Goal: Task Accomplishment & Management: Complete application form

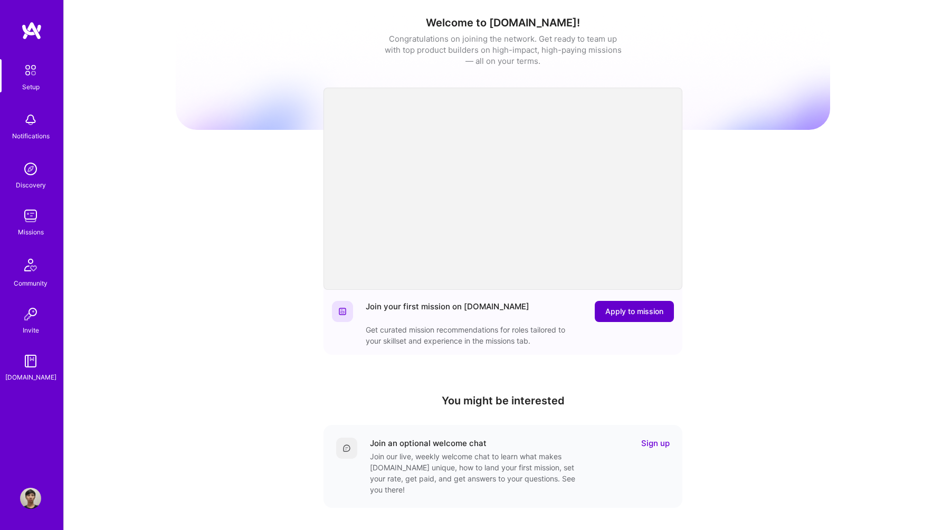
click at [626, 304] on button "Apply to mission" at bounding box center [634, 311] width 79 height 21
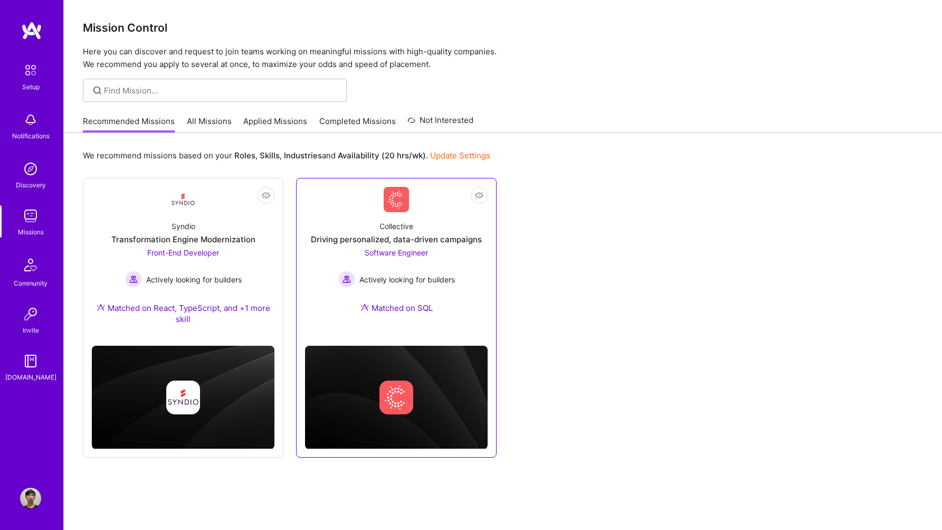
click at [415, 281] on span "Actively looking for builders" at bounding box center [406, 279] width 95 height 11
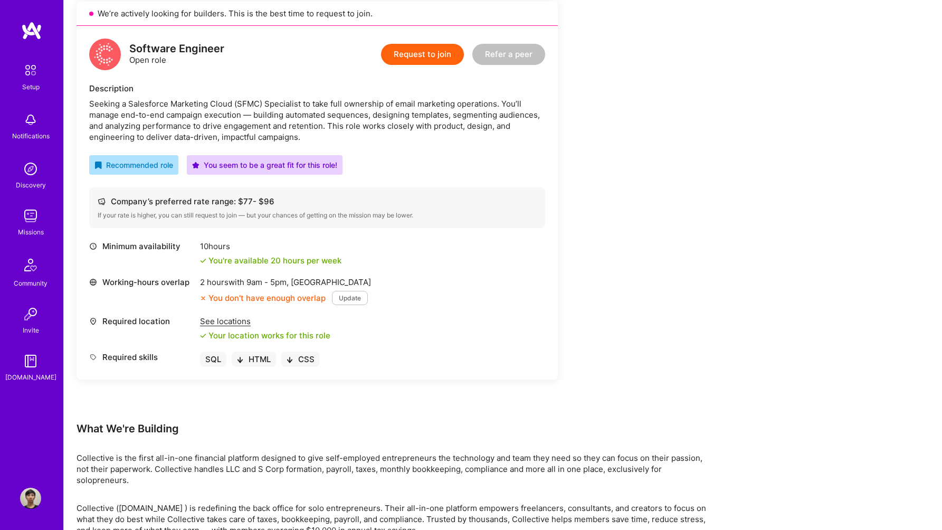
scroll to position [242, 0]
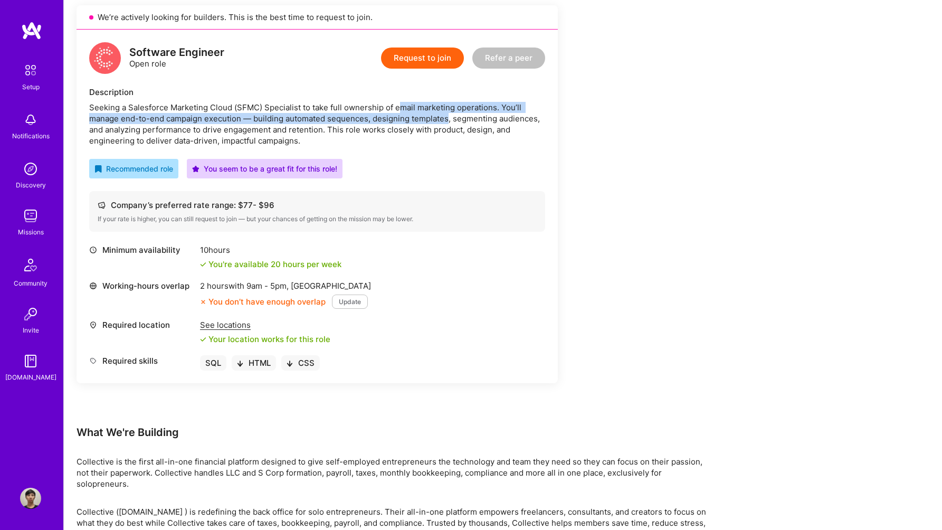
drag, startPoint x: 397, startPoint y: 102, endPoint x: 450, endPoint y: 121, distance: 56.1
click at [450, 121] on div "Seeking a Salesforce Marketing Cloud (SFMC) Specialist to take full ownership o…" at bounding box center [317, 124] width 456 height 44
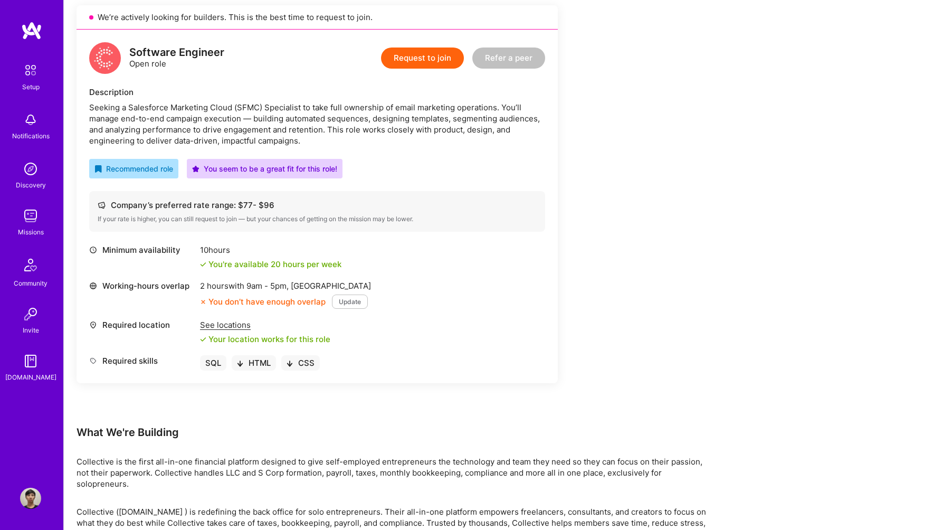
click at [252, 154] on div "Software Engineer Open role Request to join Refer a peer Description Seeking a …" at bounding box center [317, 206] width 481 height 353
click at [234, 329] on div "See locations" at bounding box center [265, 324] width 130 height 11
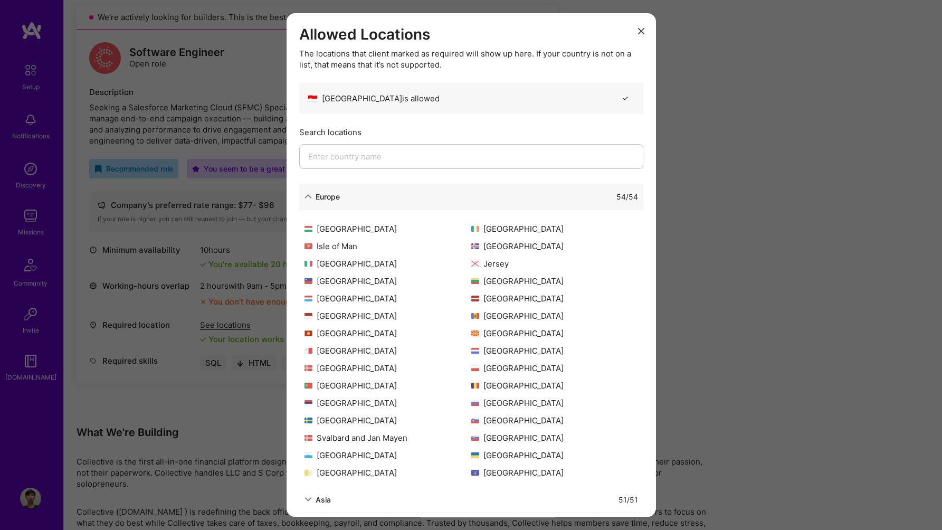
scroll to position [0, 0]
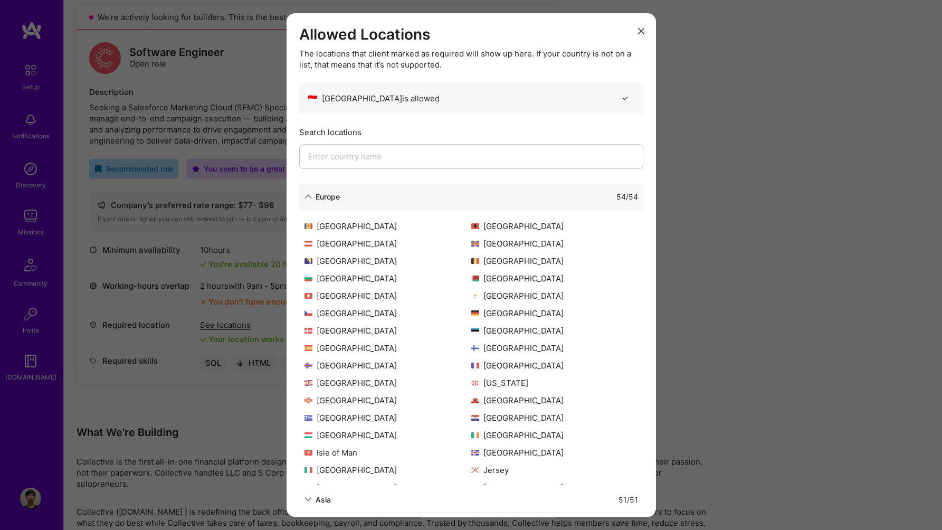
click at [321, 200] on div "Europe" at bounding box center [328, 196] width 24 height 11
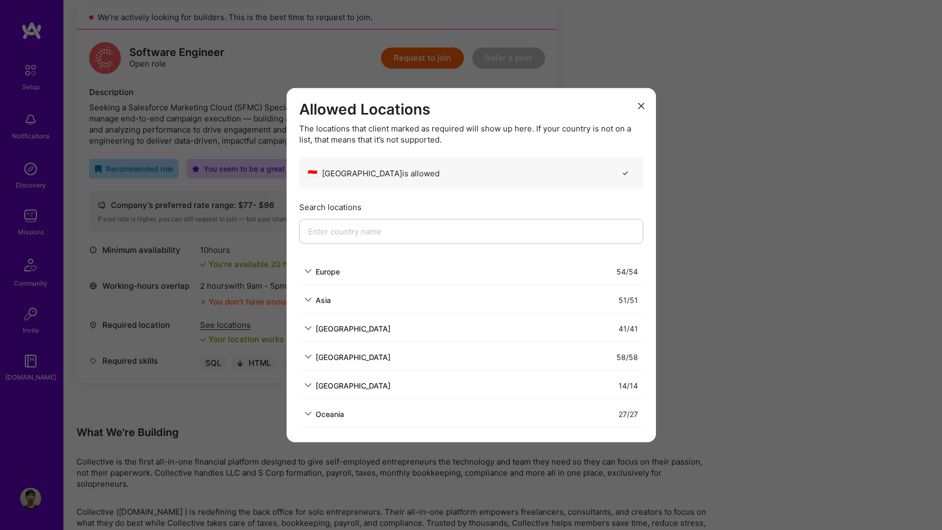
click at [323, 303] on div "Asia" at bounding box center [323, 299] width 15 height 11
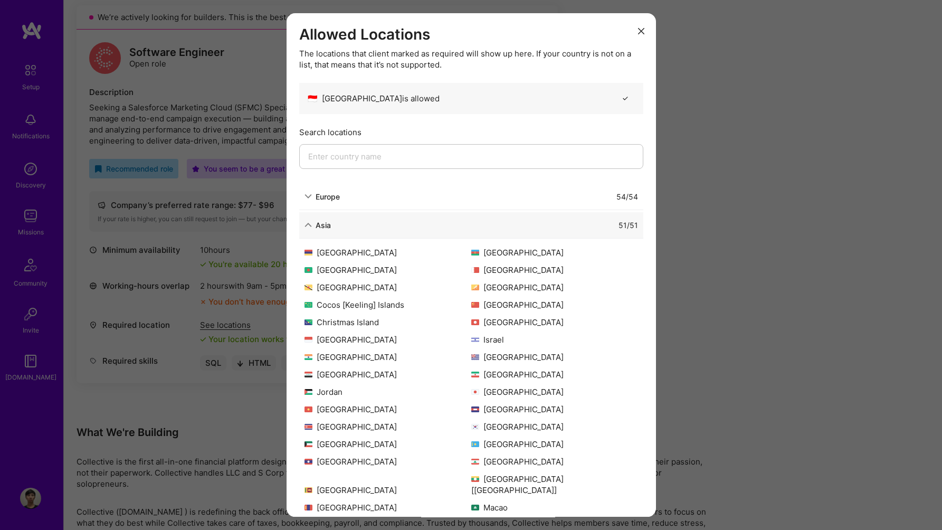
scroll to position [21, 0]
click at [715, 387] on div "Allowed Locations The locations that client marked as required will show up her…" at bounding box center [471, 265] width 942 height 530
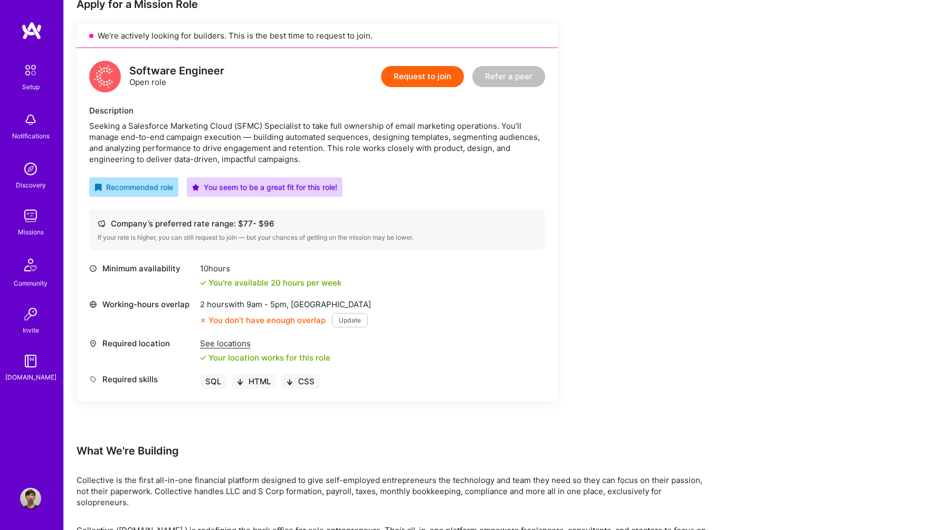
scroll to position [223, 0]
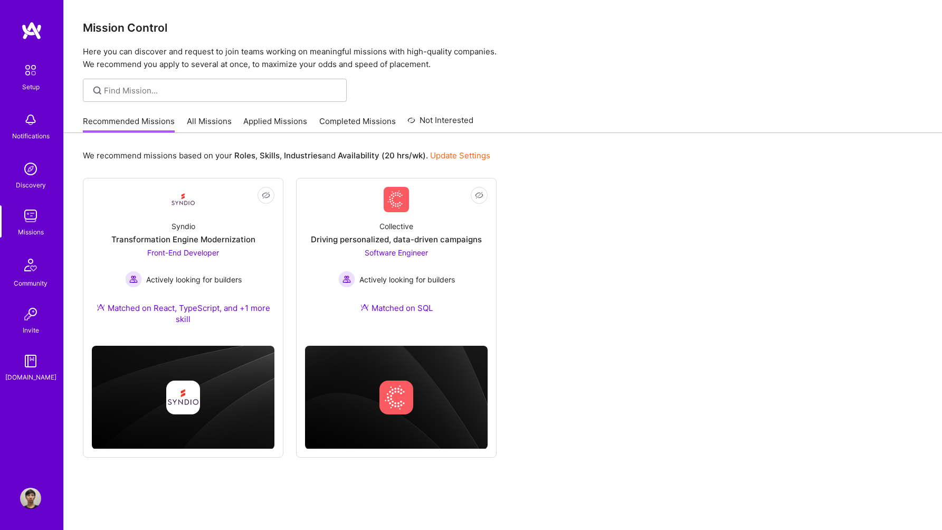
click at [206, 120] on link "All Missions" at bounding box center [209, 124] width 45 height 17
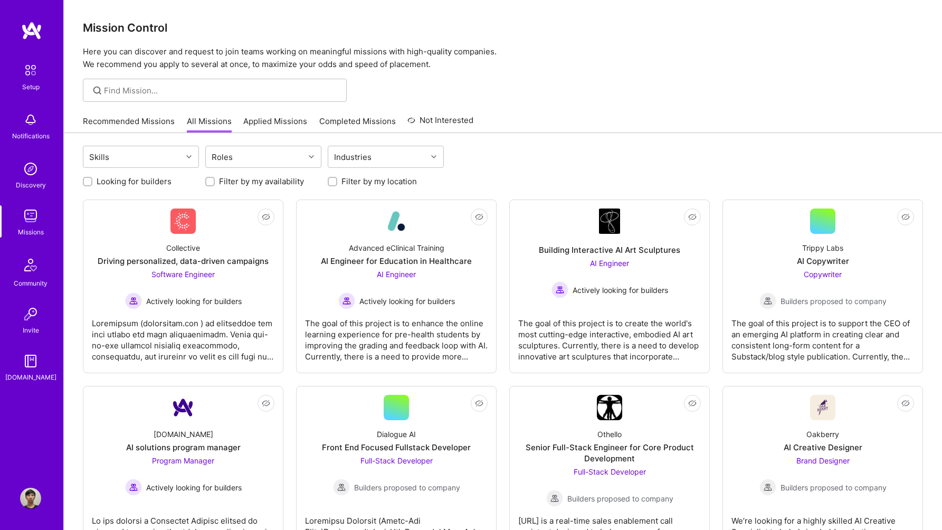
click at [125, 182] on label "Looking for builders" at bounding box center [134, 181] width 75 height 11
click at [92, 182] on input "Looking for builders" at bounding box center [88, 181] width 7 height 7
checkbox input "true"
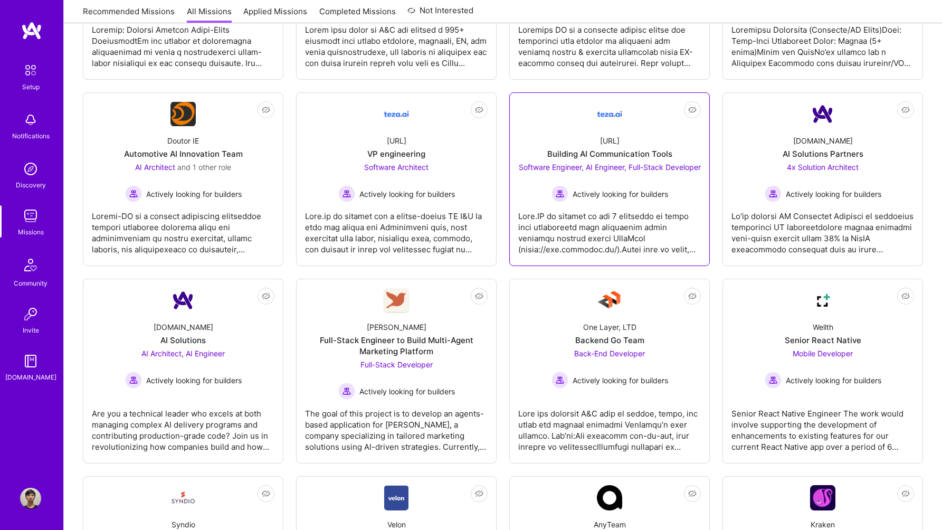
scroll to position [500, 0]
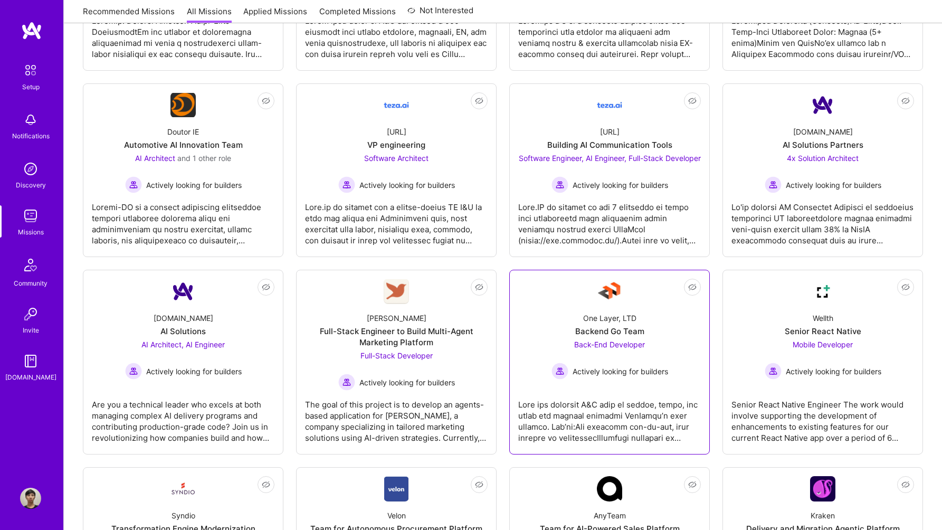
click at [607, 337] on div "Backend Go Team" at bounding box center [609, 331] width 69 height 11
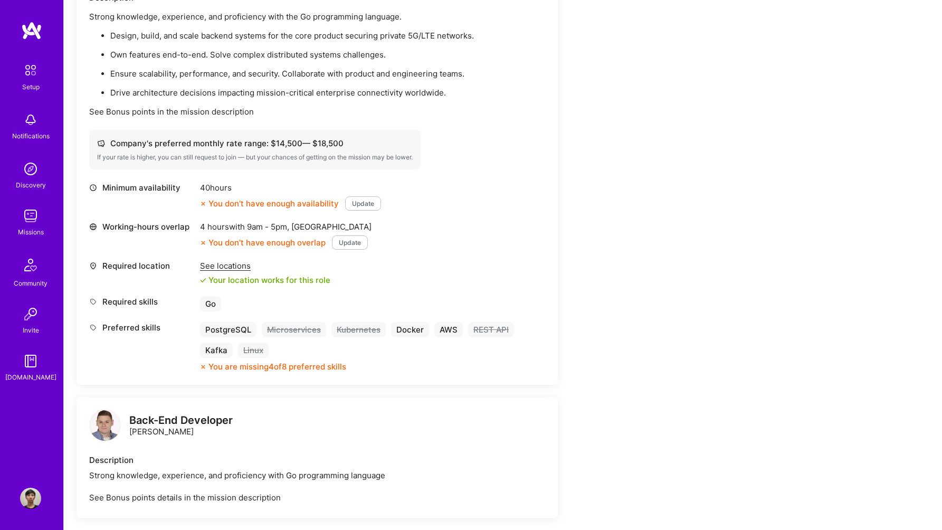
scroll to position [358, 0]
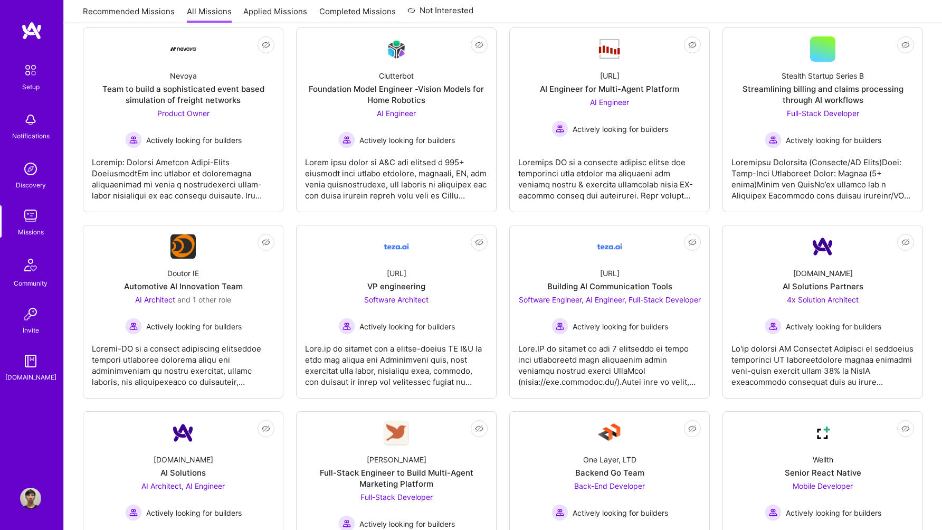
scroll to position [500, 0]
